Goal: Task Accomplishment & Management: Use online tool/utility

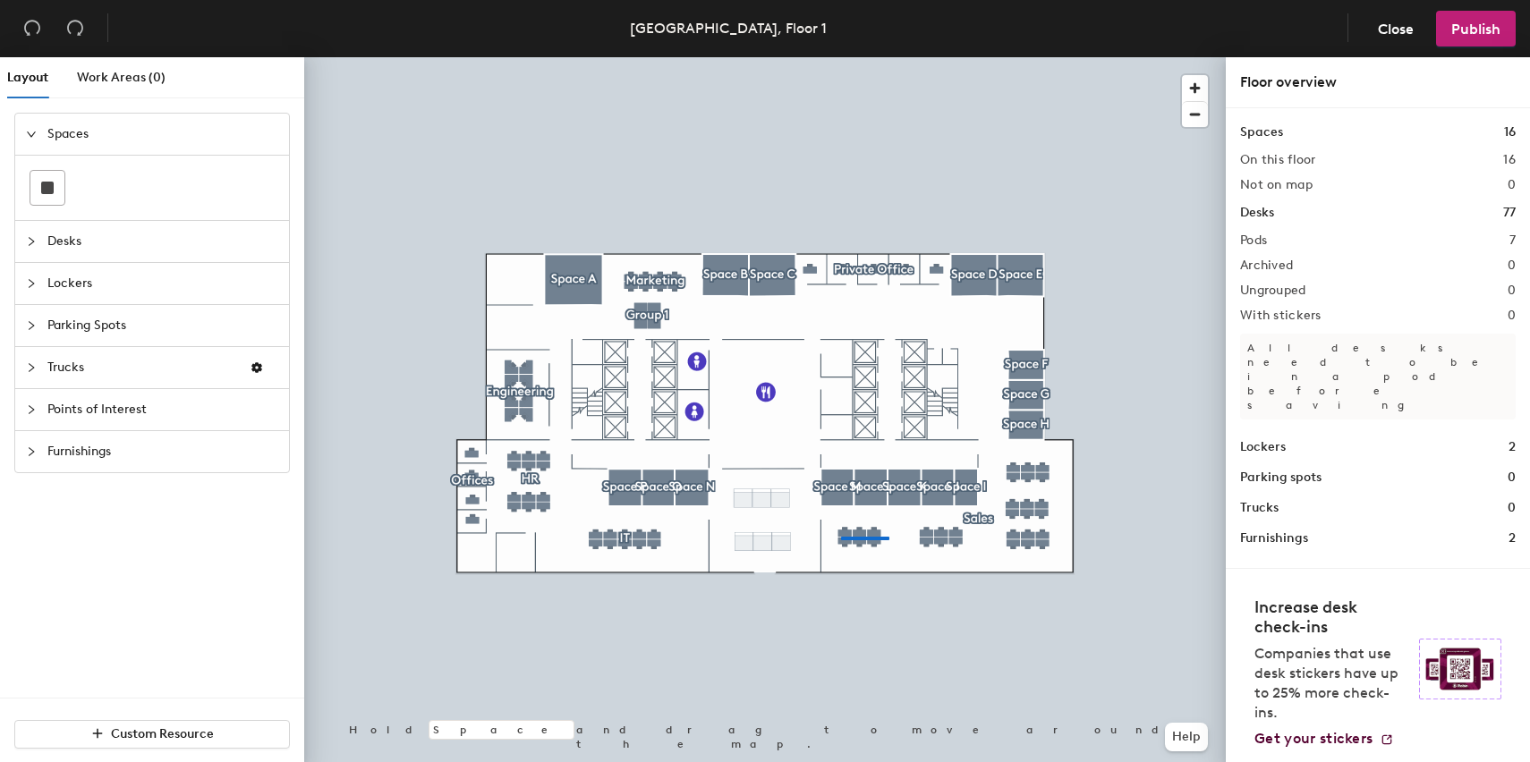
click at [841, 57] on div at bounding box center [765, 57] width 922 height 0
click at [1412, 30] on span "Close" at bounding box center [1396, 29] width 36 height 17
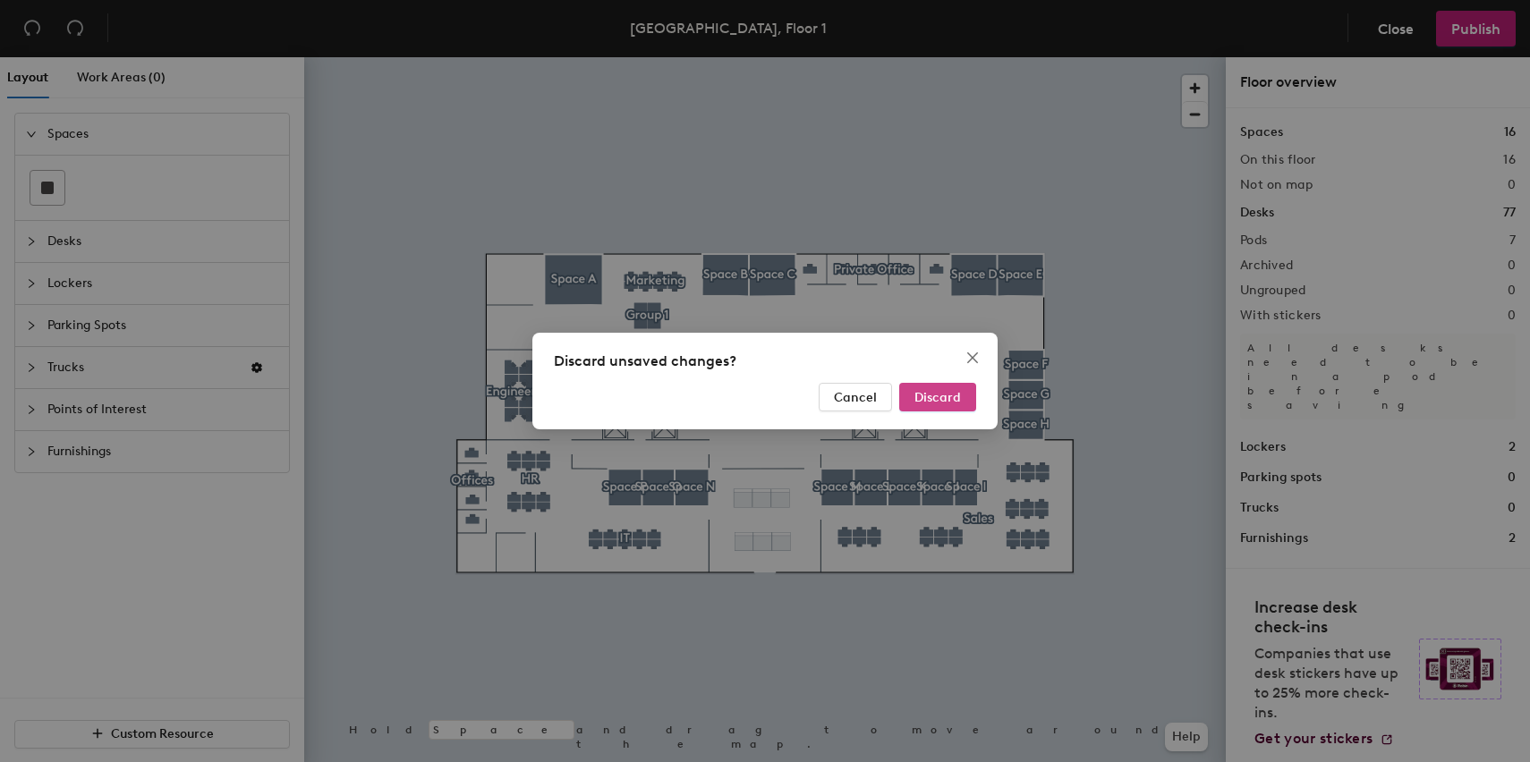
click at [956, 410] on button "Discard" at bounding box center [937, 397] width 77 height 29
